Goal: Navigation & Orientation: Find specific page/section

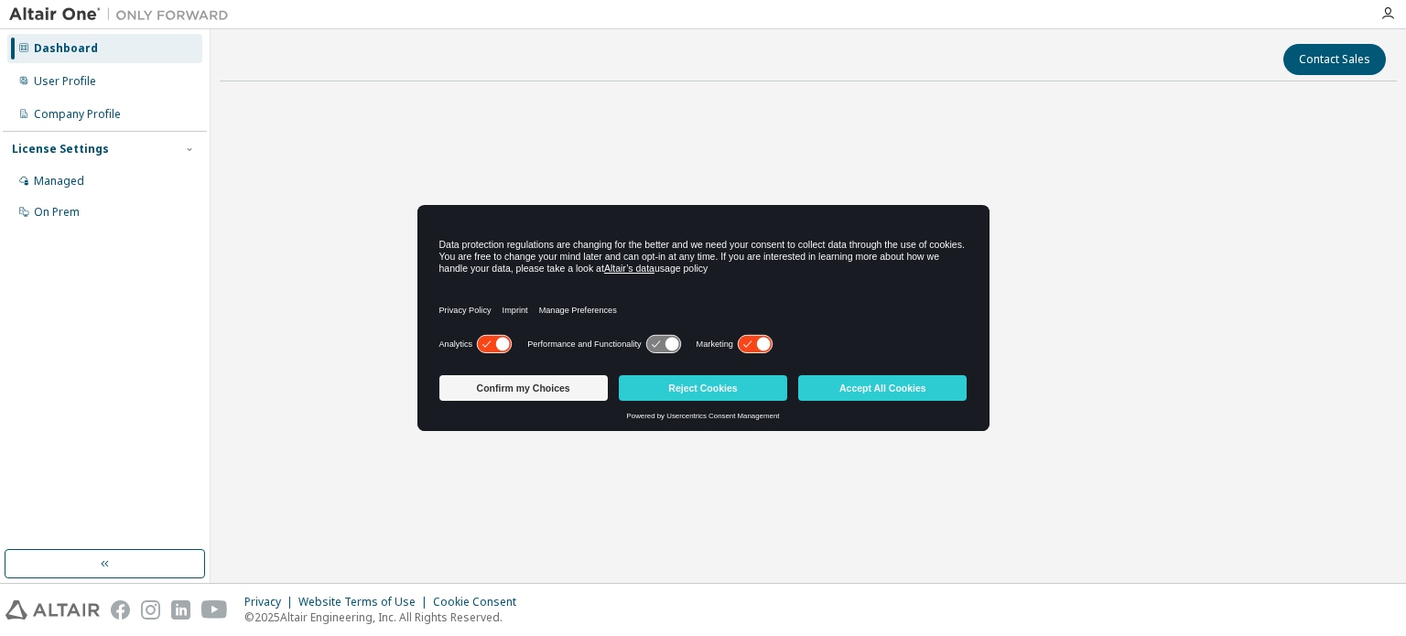
click at [491, 341] on icon at bounding box center [494, 344] width 34 height 17
click at [766, 334] on icon at bounding box center [755, 343] width 37 height 19
click at [724, 379] on button "Reject Cookies" at bounding box center [703, 388] width 168 height 26
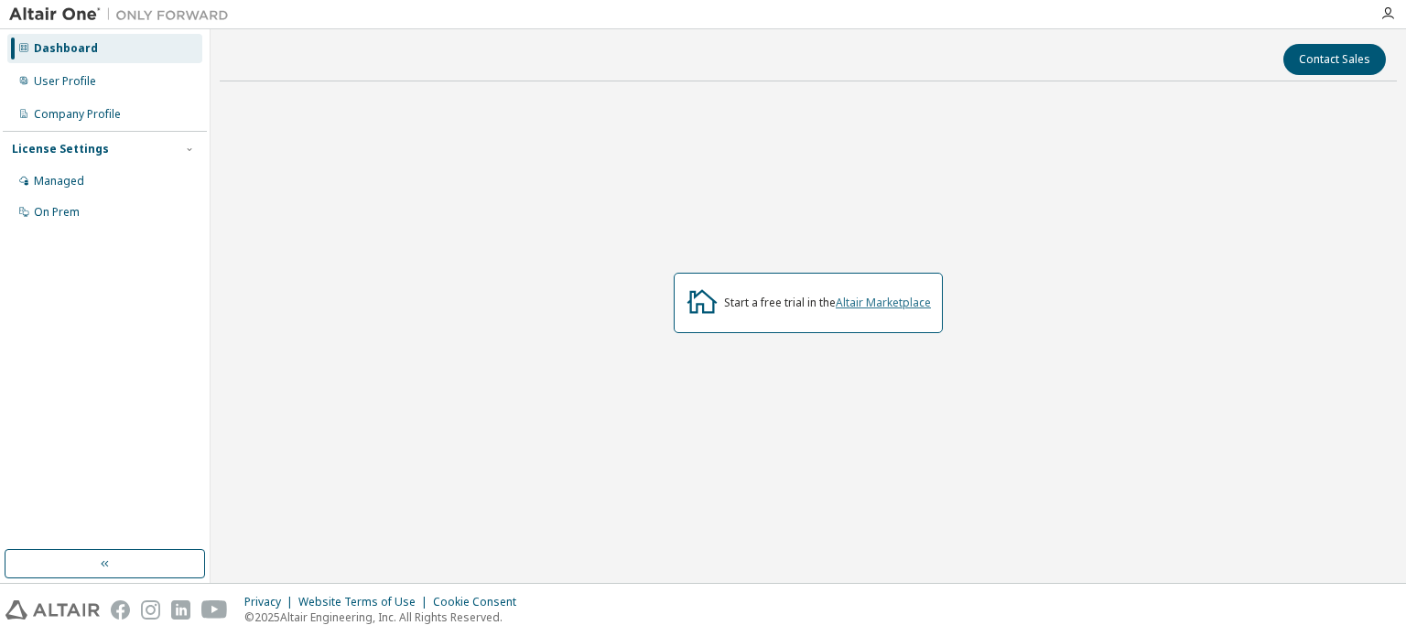
click at [886, 305] on link "Altair Marketplace" at bounding box center [883, 303] width 95 height 16
click at [846, 302] on link "Altair Marketplace" at bounding box center [883, 303] width 95 height 16
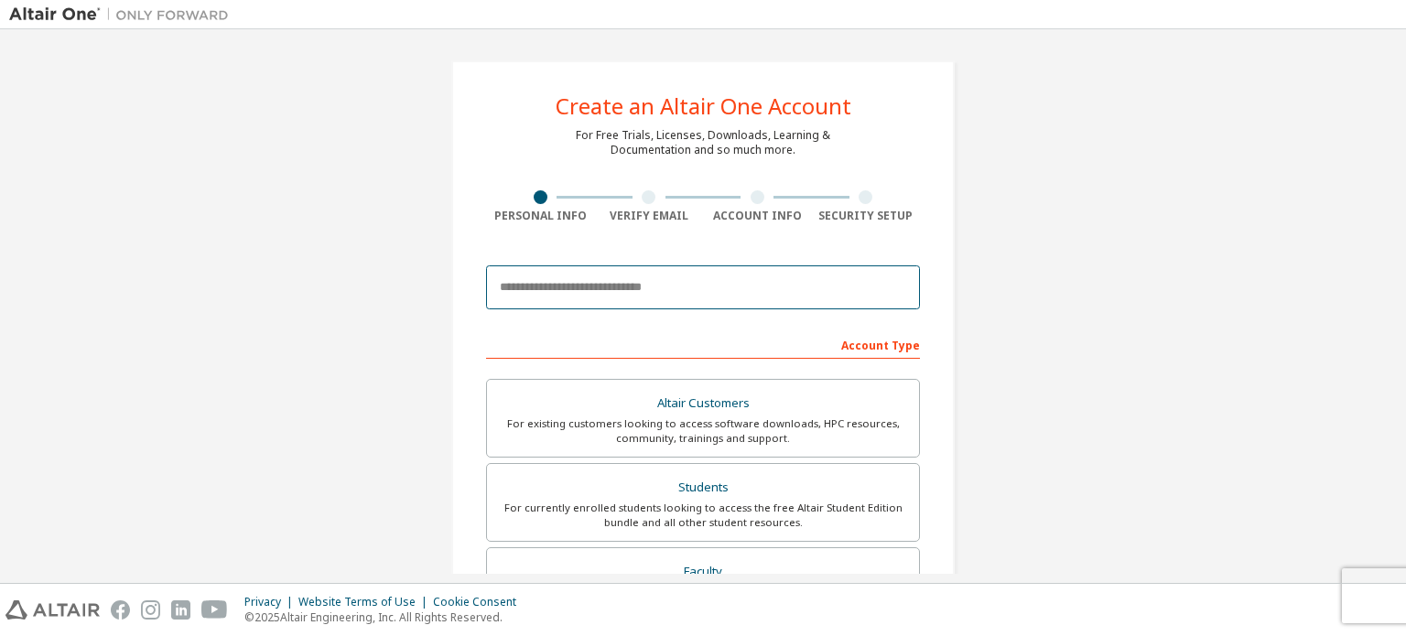
click at [669, 285] on input "email" at bounding box center [703, 287] width 434 height 44
